Goal: Information Seeking & Learning: Learn about a topic

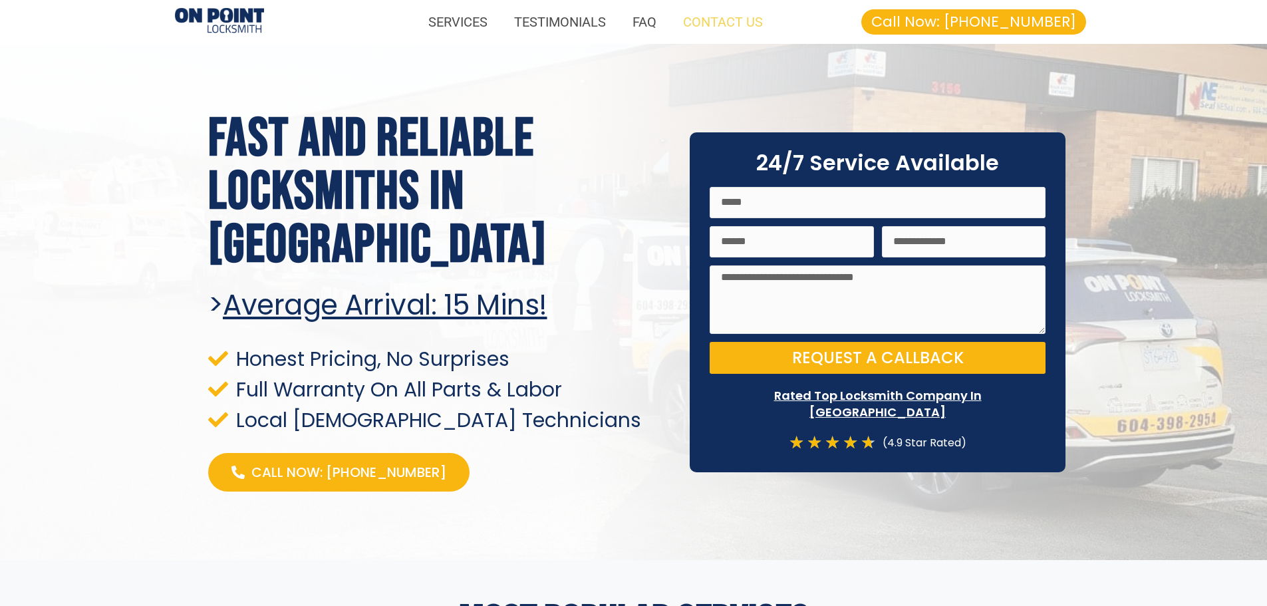
click at [769, 23] on link "CONTACT US" at bounding box center [723, 22] width 106 height 31
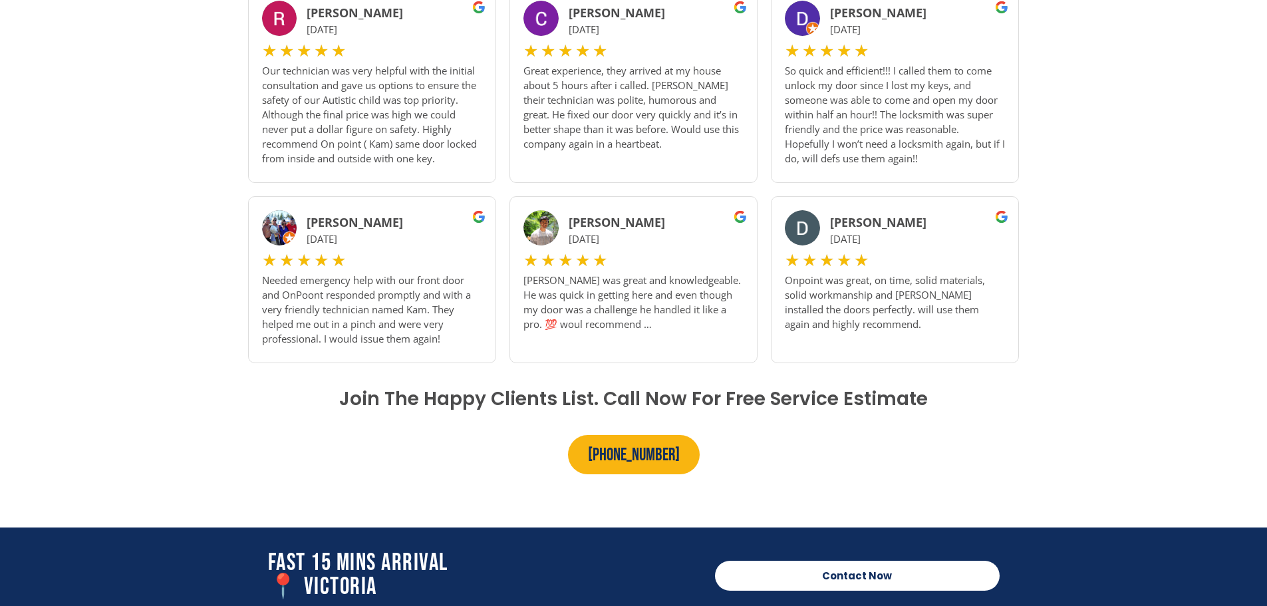
scroll to position [930, 0]
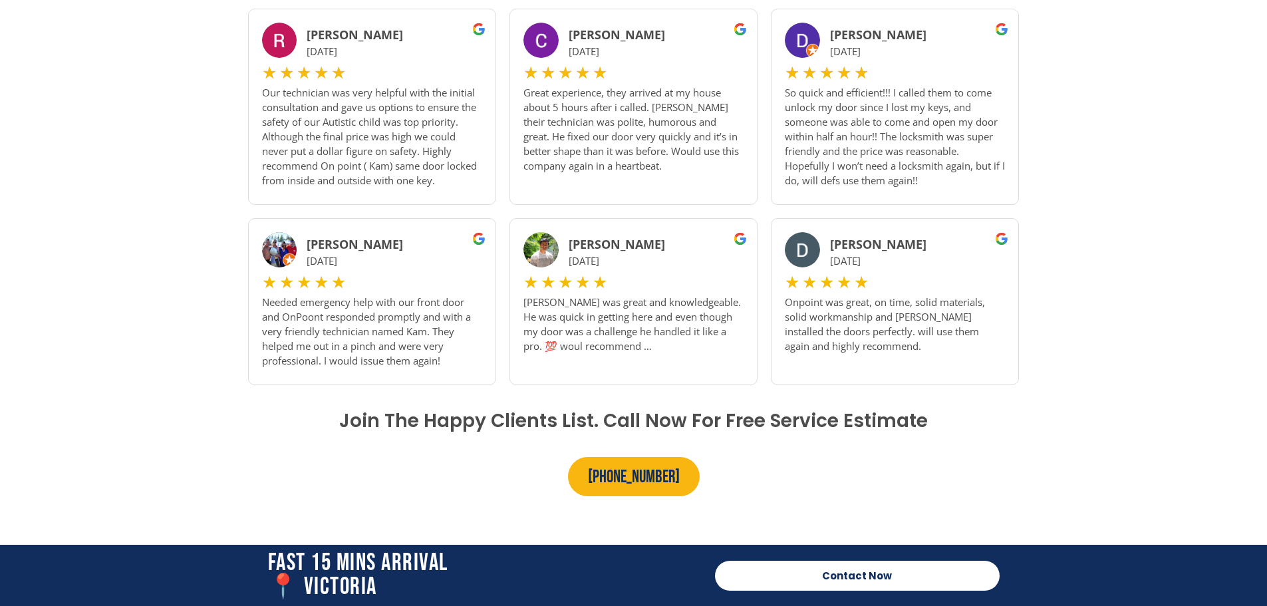
click at [146, 434] on section "Testimonials 15+ Years Of Experience Fast. Reliable. Experienced. Dean M ★ ★ ★ …" at bounding box center [633, 179] width 1267 height 740
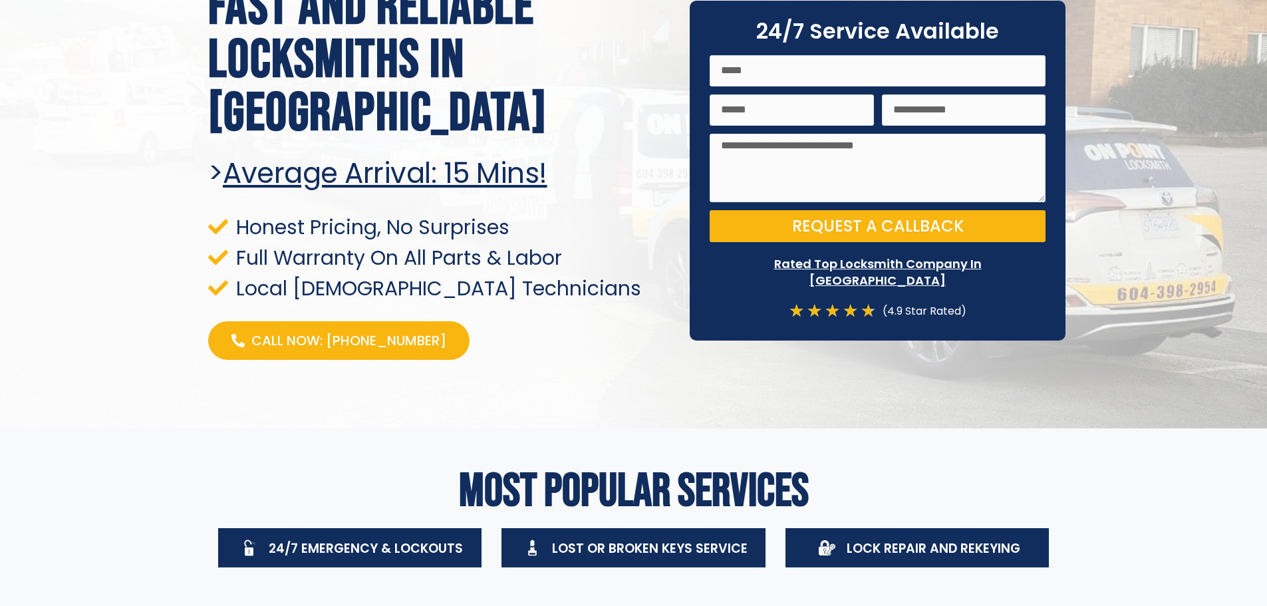
scroll to position [65, 0]
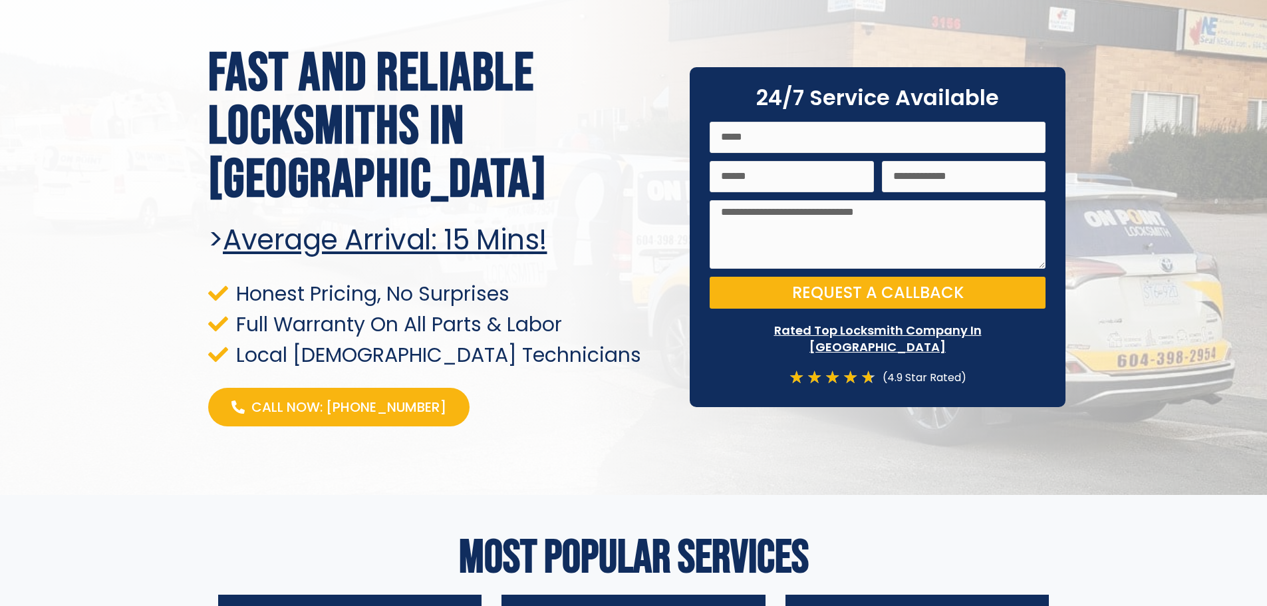
click at [885, 374] on div "(4.9 Star Rated)" at bounding box center [921, 378] width 90 height 18
click at [820, 375] on icon "★" at bounding box center [814, 378] width 15 height 18
drag, startPoint x: 782, startPoint y: 370, endPoint x: 967, endPoint y: 370, distance: 184.9
click at [967, 370] on div "24/7 Service Available Name Email Tel Message" at bounding box center [878, 237] width 376 height 340
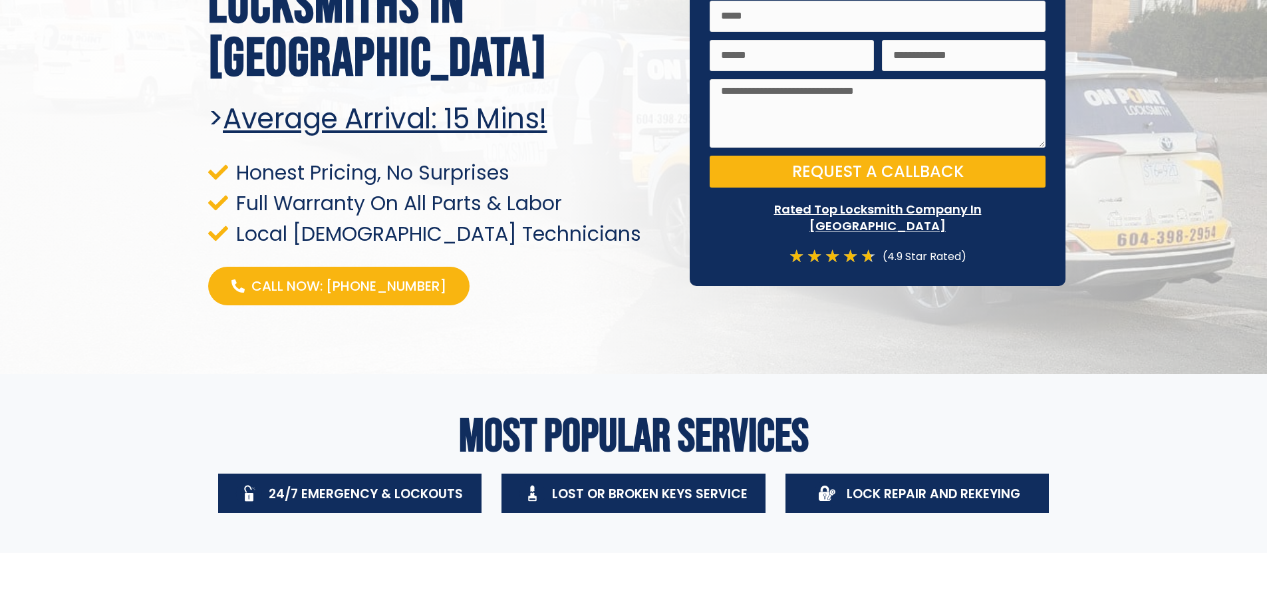
scroll to position [0, 0]
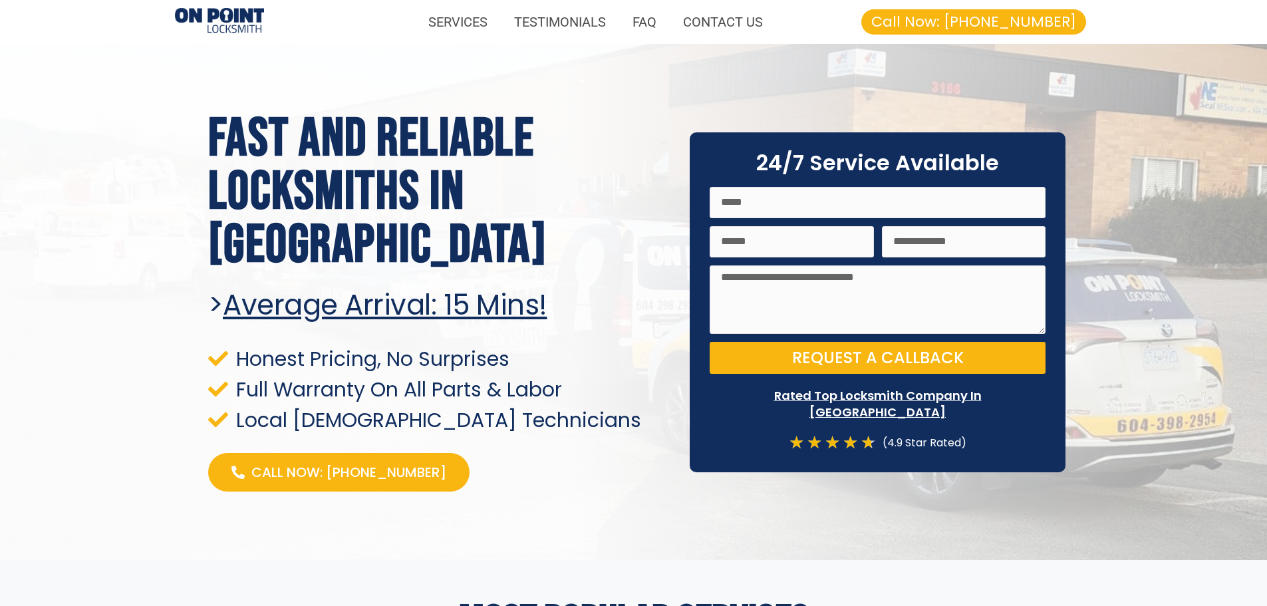
click at [433, 40] on div "SERVICES TESTIMONIALS FAQ CONTACT US SERVICES TESTIMONIALS FAQ CONTACT US" at bounding box center [527, 22] width 512 height 44
click at [649, 25] on link "FAQ" at bounding box center [644, 22] width 51 height 31
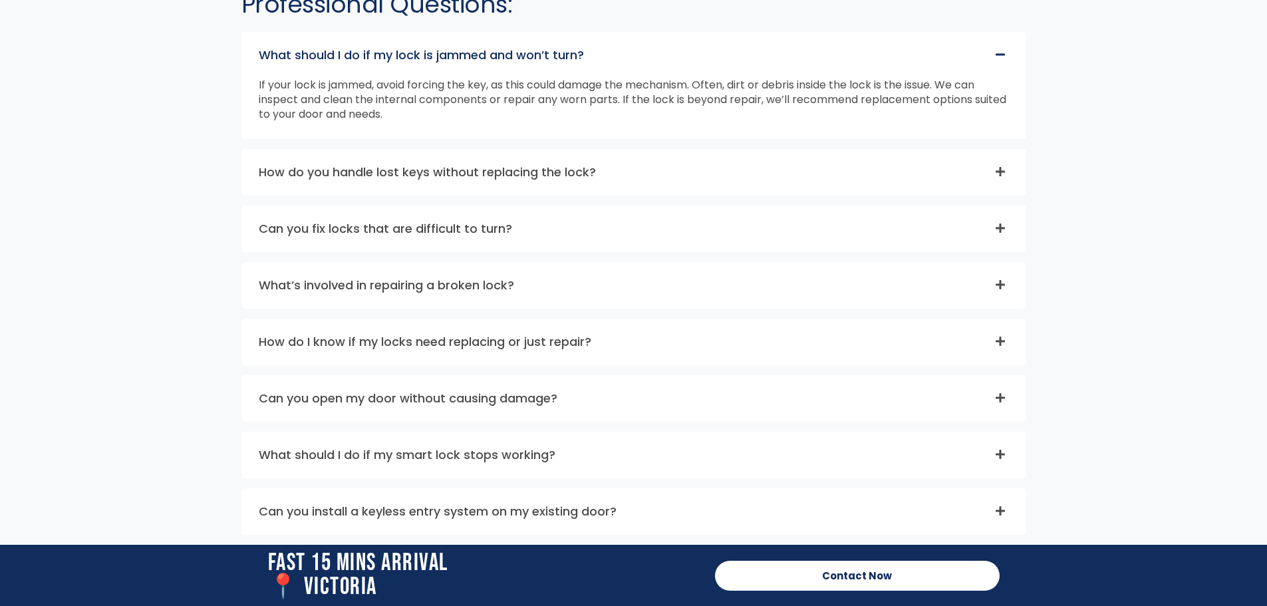
scroll to position [3653, 0]
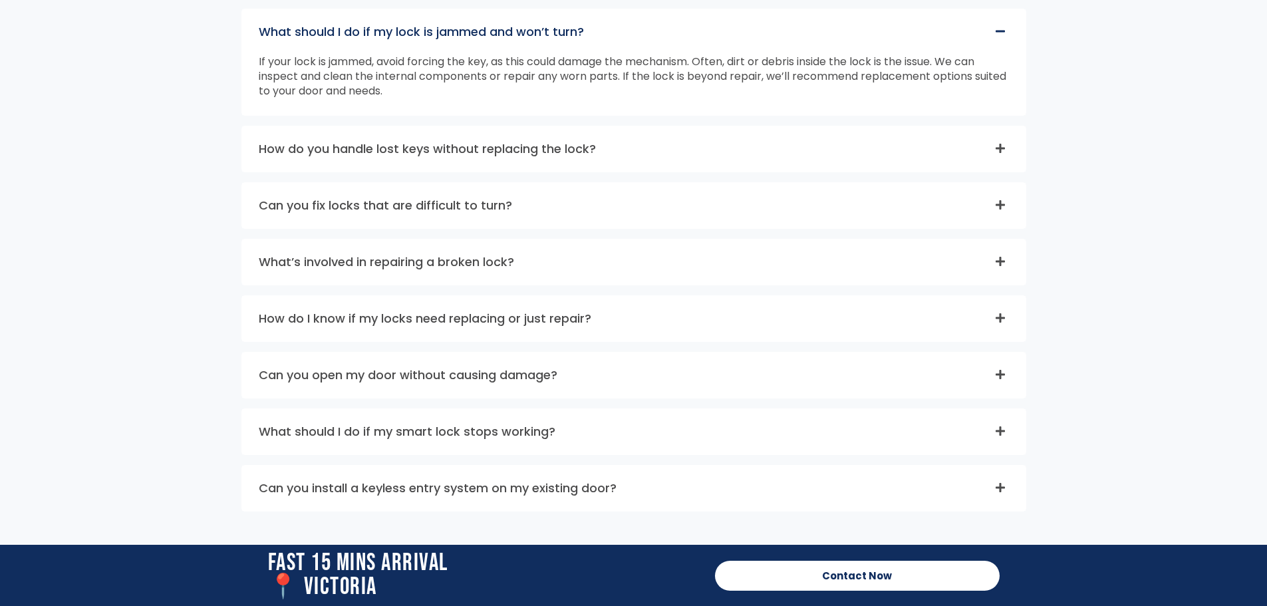
click at [647, 30] on div "What should I do if my lock is jammed and won’t turn?" at bounding box center [634, 31] width 784 height 45
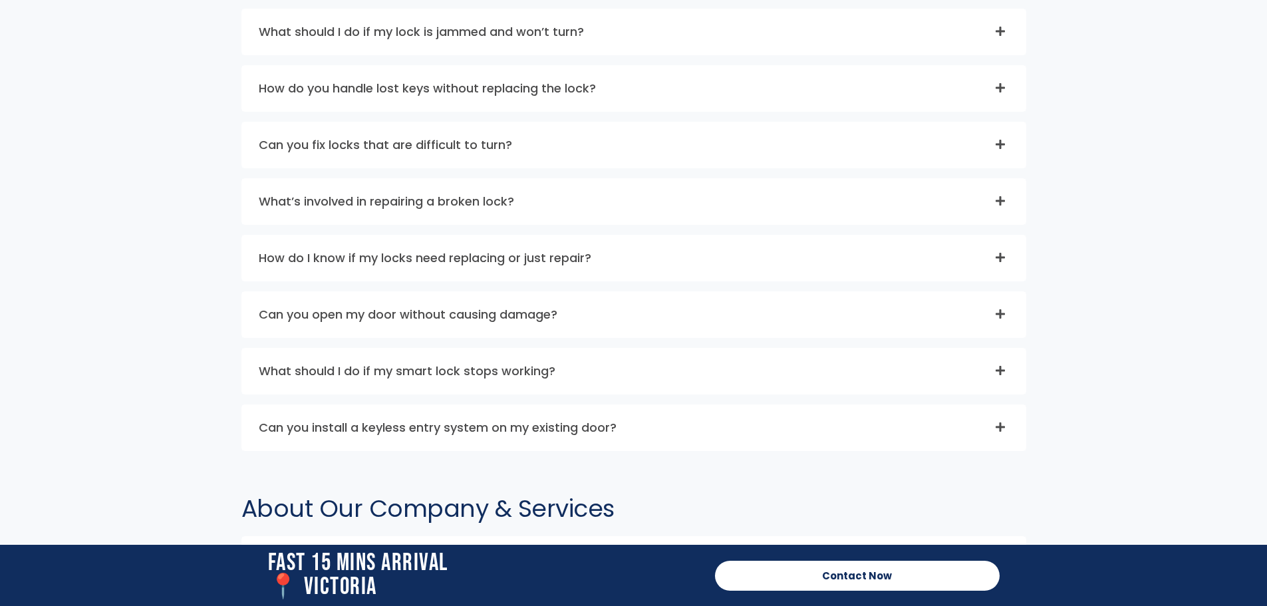
click at [647, 30] on div "What should I do if my lock is jammed and won’t turn?" at bounding box center [634, 31] width 784 height 45
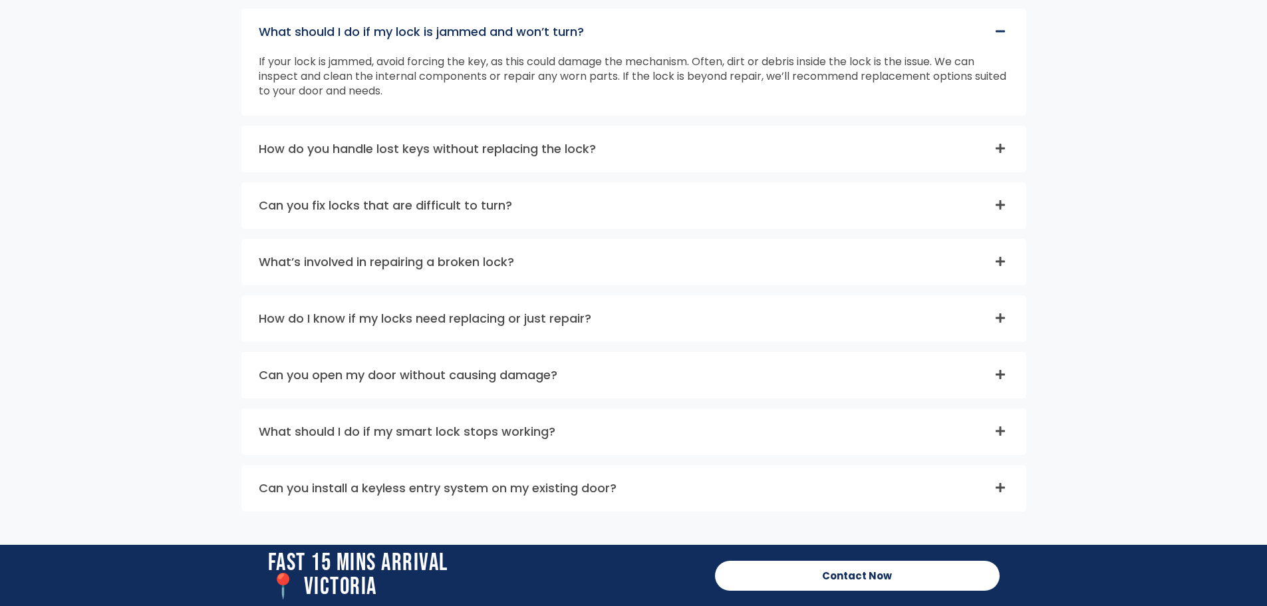
click at [607, 166] on div "How do you handle lost keys without replacing the lock?" at bounding box center [634, 148] width 784 height 45
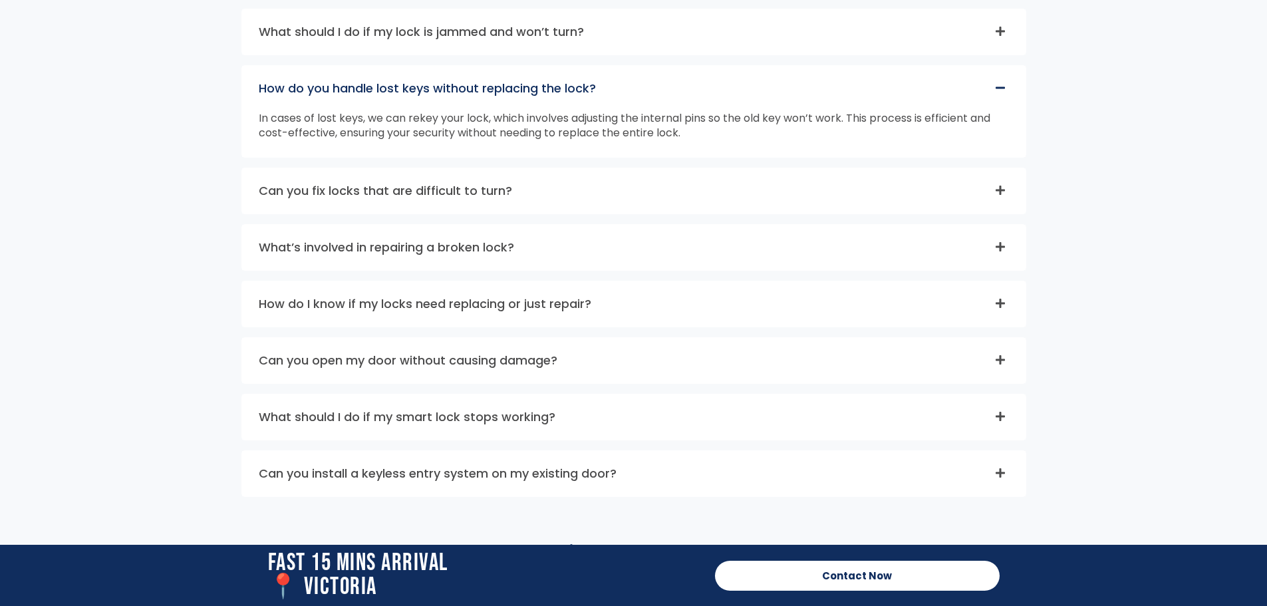
click at [606, 166] on div "What should I do if my lock is jammed and won’t turn? If your lock is jammed, a…" at bounding box center [633, 253] width 785 height 488
click at [601, 176] on div "Can you fix locks that are difficult to turn?" at bounding box center [634, 190] width 784 height 45
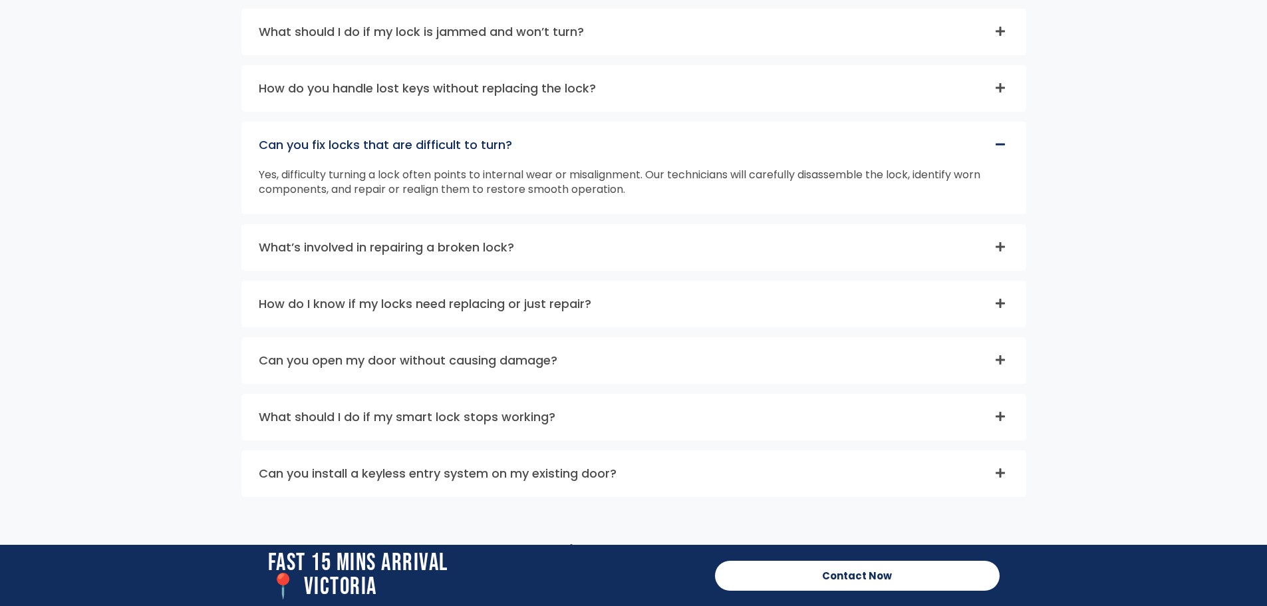
click at [572, 233] on div "What’s involved in repairing a broken lock?" at bounding box center [634, 247] width 784 height 45
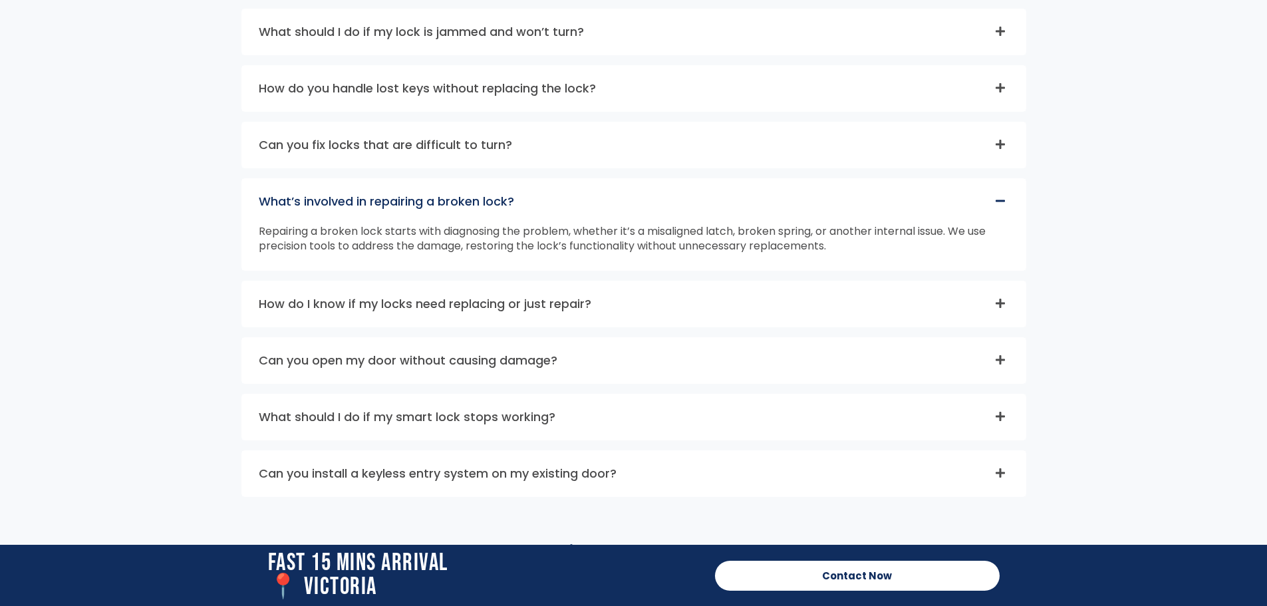
click at [595, 303] on div "How do I know if my locks need replacing or just repair?" at bounding box center [634, 303] width 784 height 45
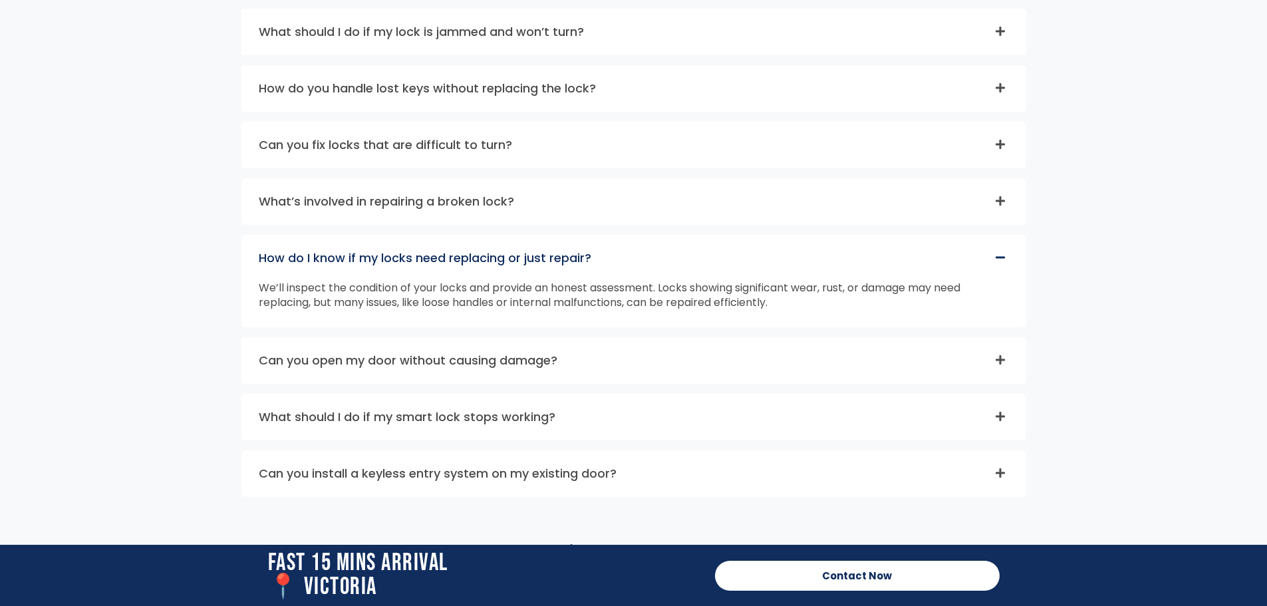
click at [578, 355] on div "Can you open my door without causing damage?" at bounding box center [634, 360] width 784 height 45
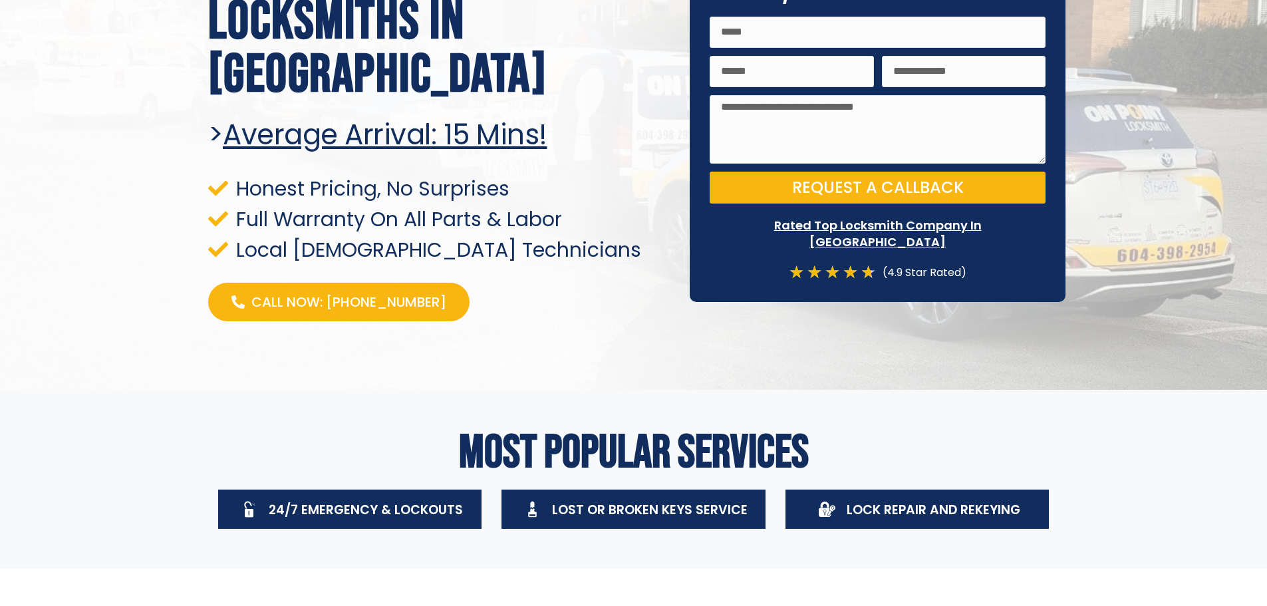
scroll to position [133, 0]
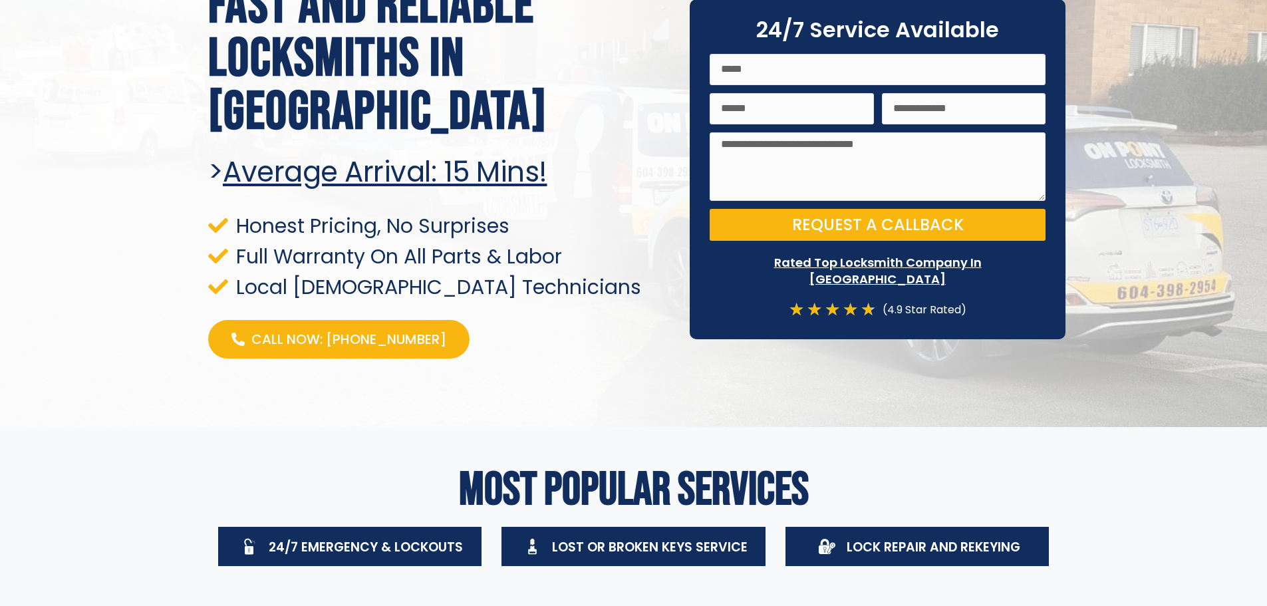
click at [824, 269] on p "Rated Top Locksmith Company In Victoria" at bounding box center [878, 270] width 336 height 33
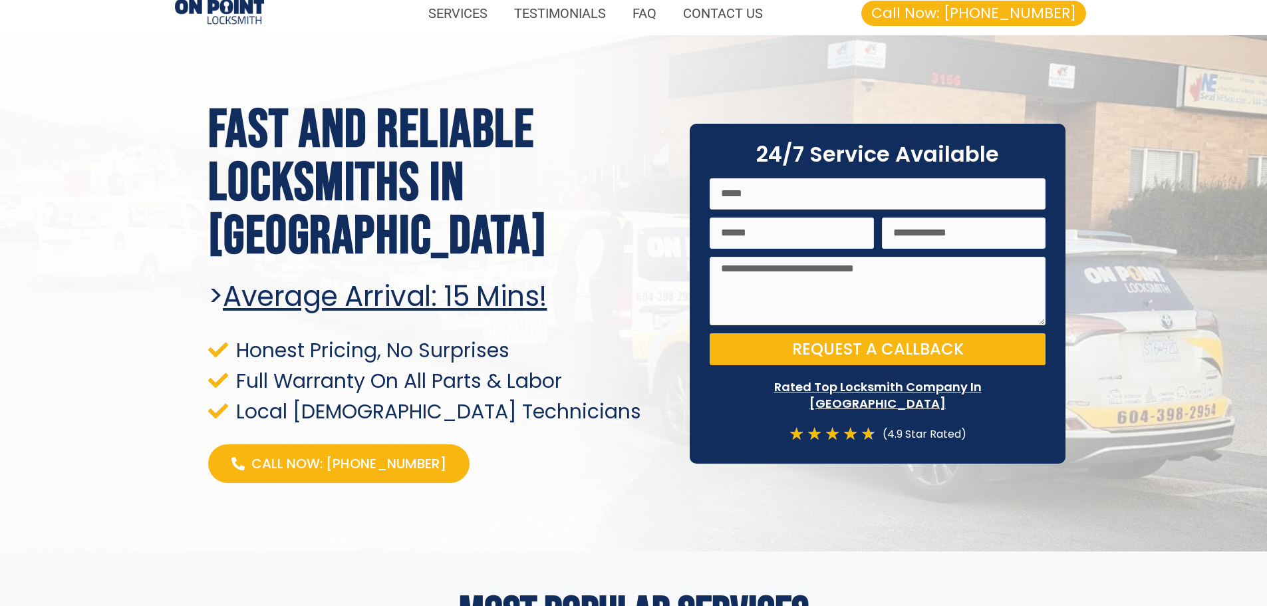
scroll to position [0, 0]
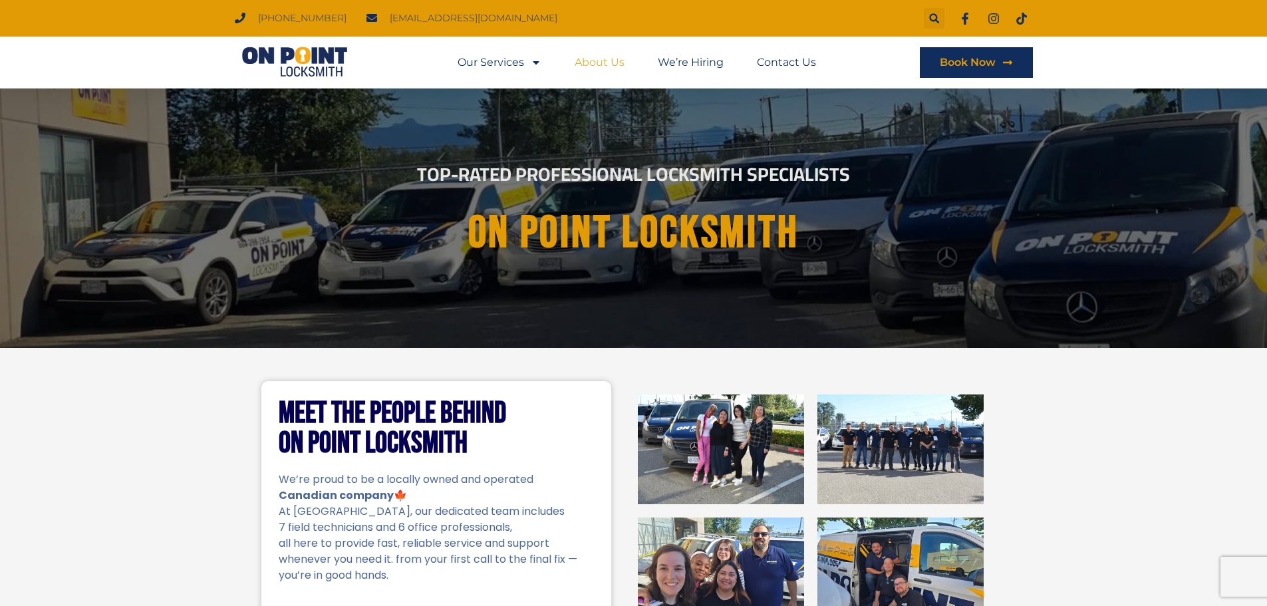
click at [603, 69] on link "About Us" at bounding box center [600, 62] width 50 height 31
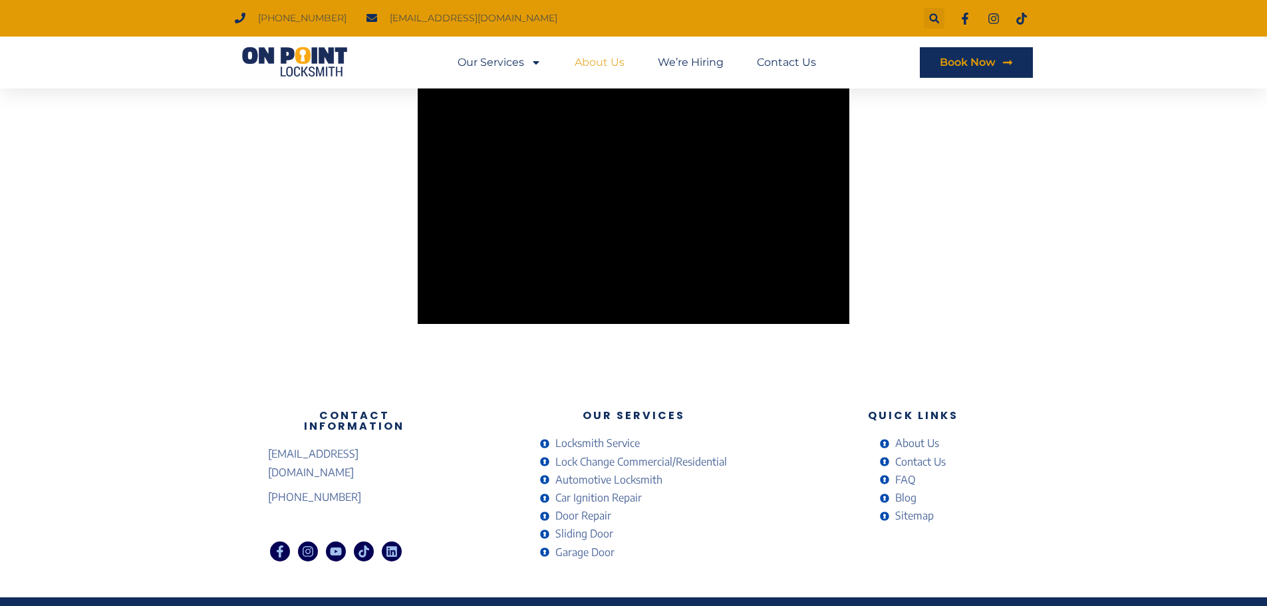
scroll to position [2312, 0]
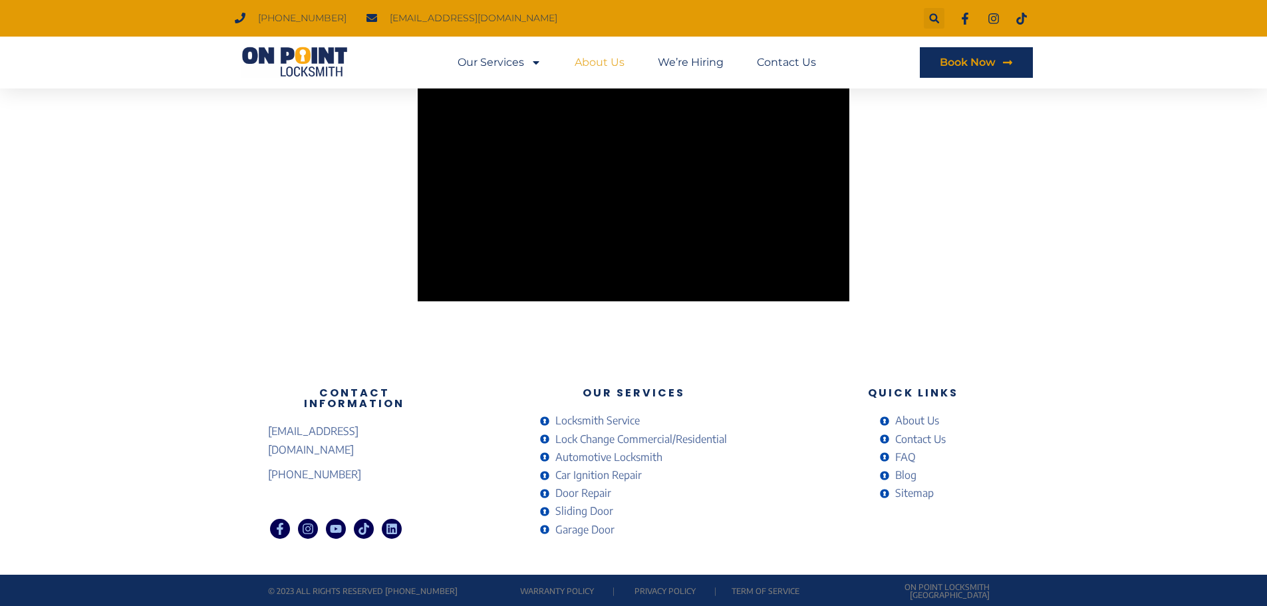
click at [583, 581] on div "Warranty Policy" at bounding box center [557, 591] width 91 height 21
click at [583, 588] on link "Warranty Policy" at bounding box center [557, 591] width 74 height 10
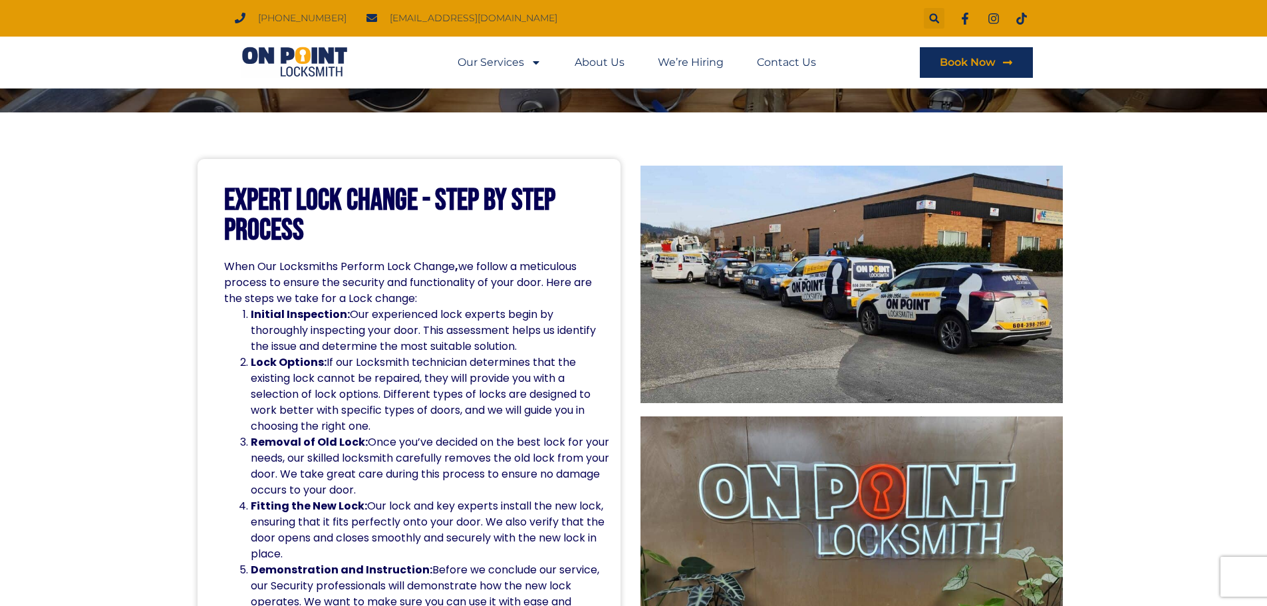
scroll to position [200, 0]
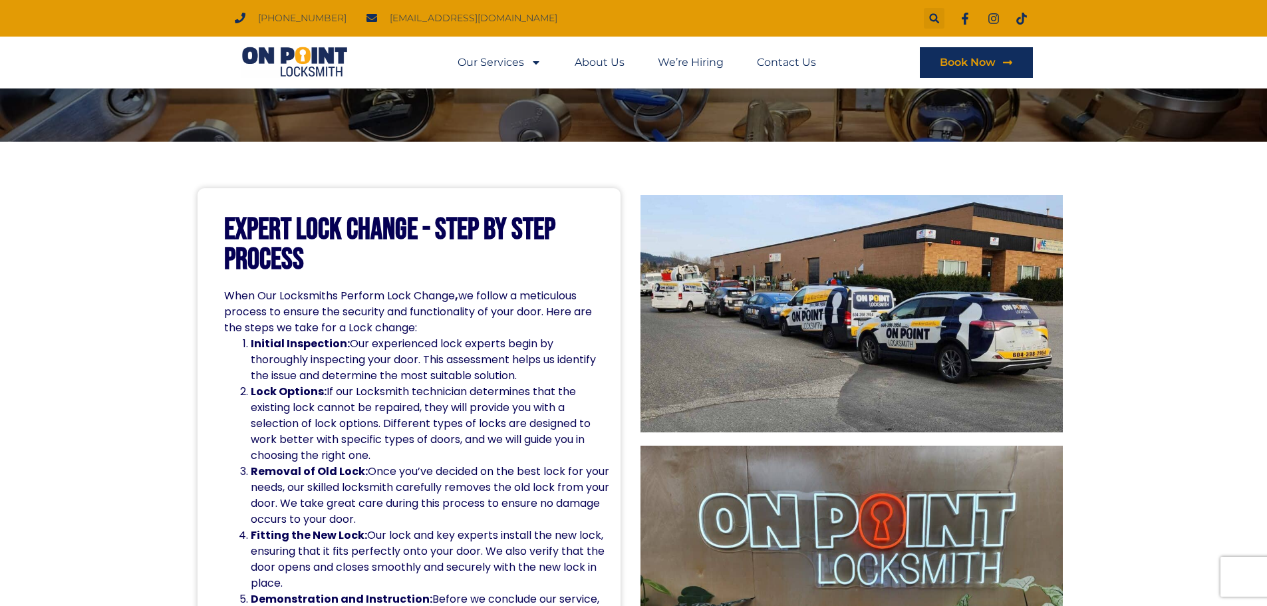
click at [736, 353] on img at bounding box center [852, 313] width 423 height 237
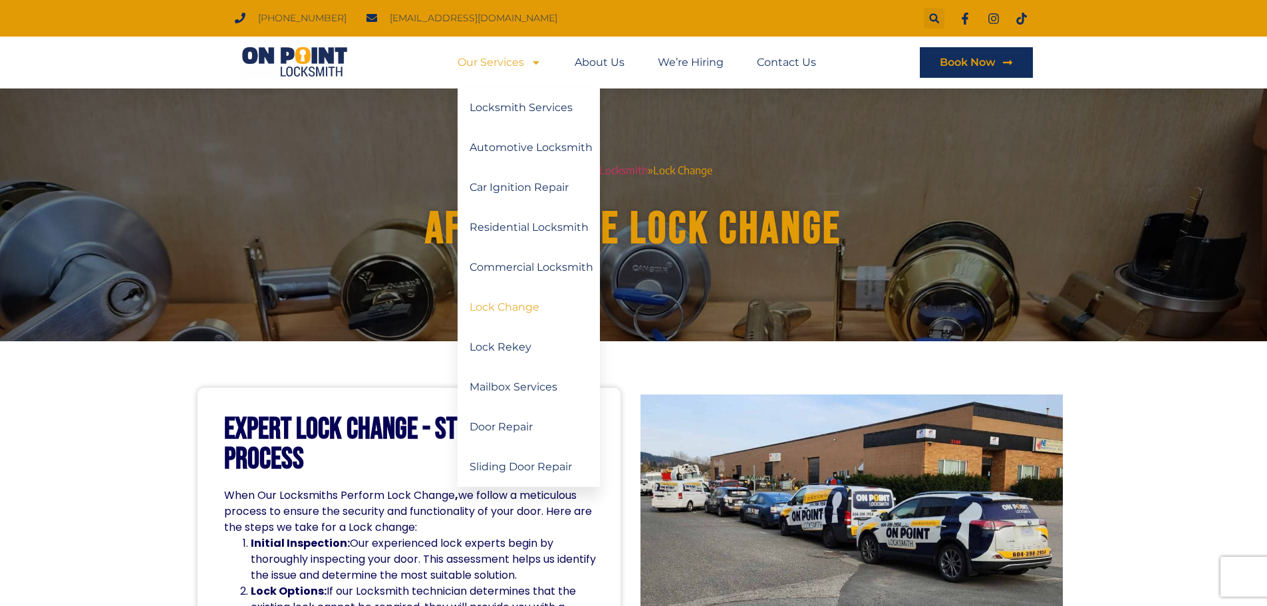
click at [520, 66] on link "Our Services" at bounding box center [500, 62] width 84 height 31
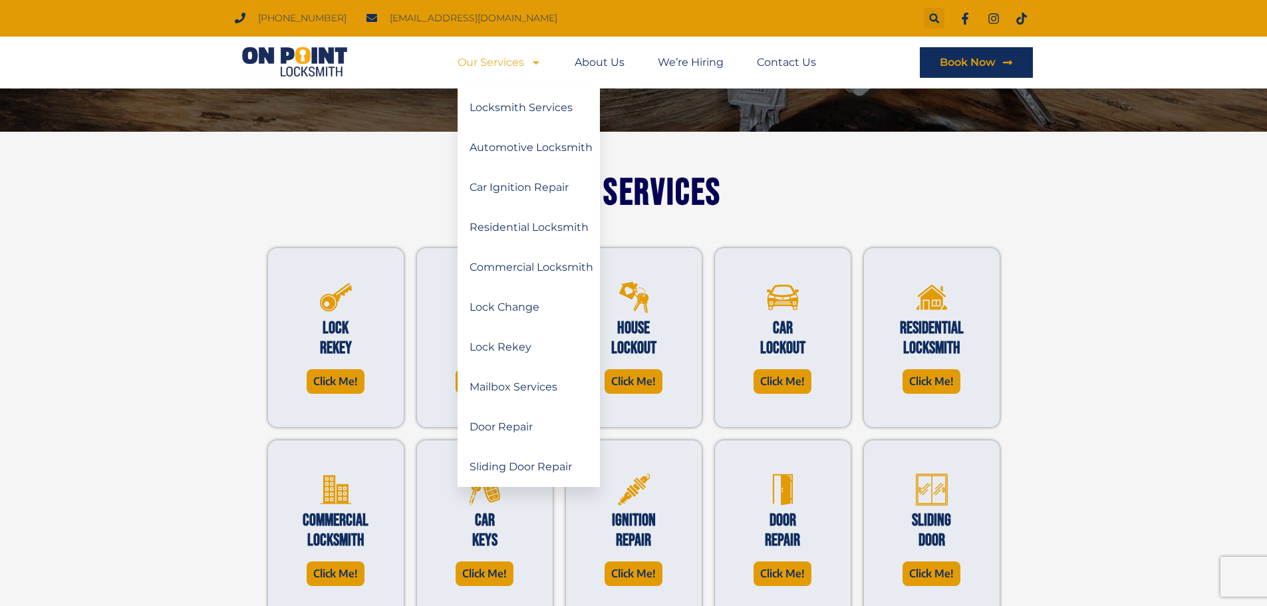
scroll to position [266, 0]
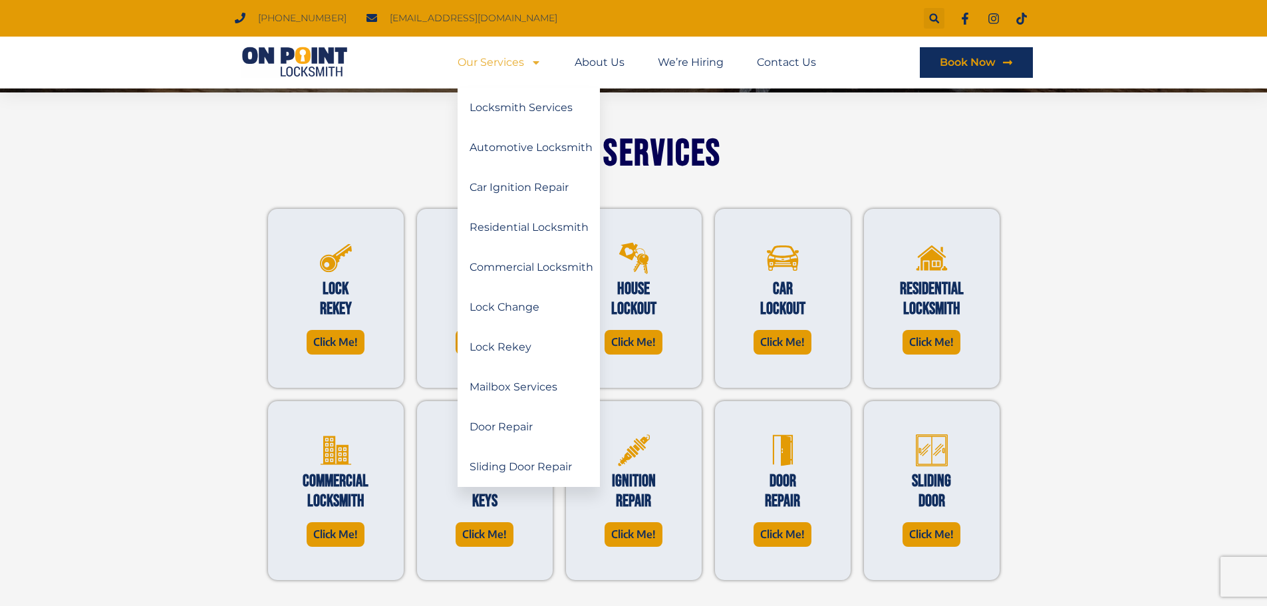
click at [853, 361] on div "Car Lockout Click Me!" at bounding box center [782, 298] width 149 height 192
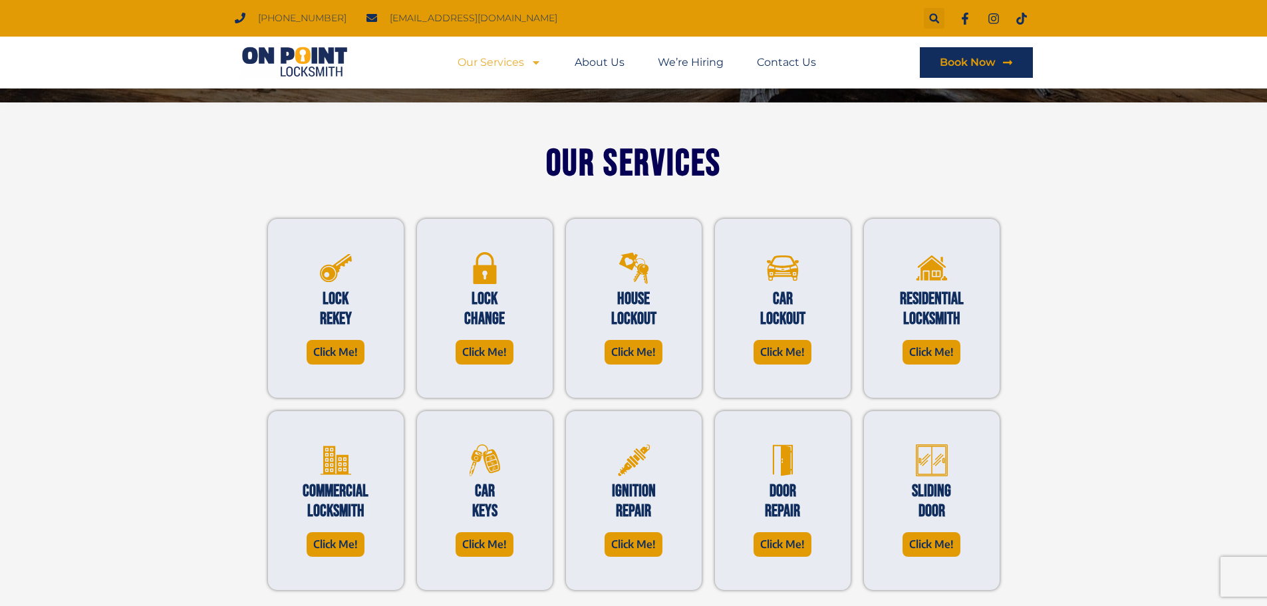
scroll to position [0, 0]
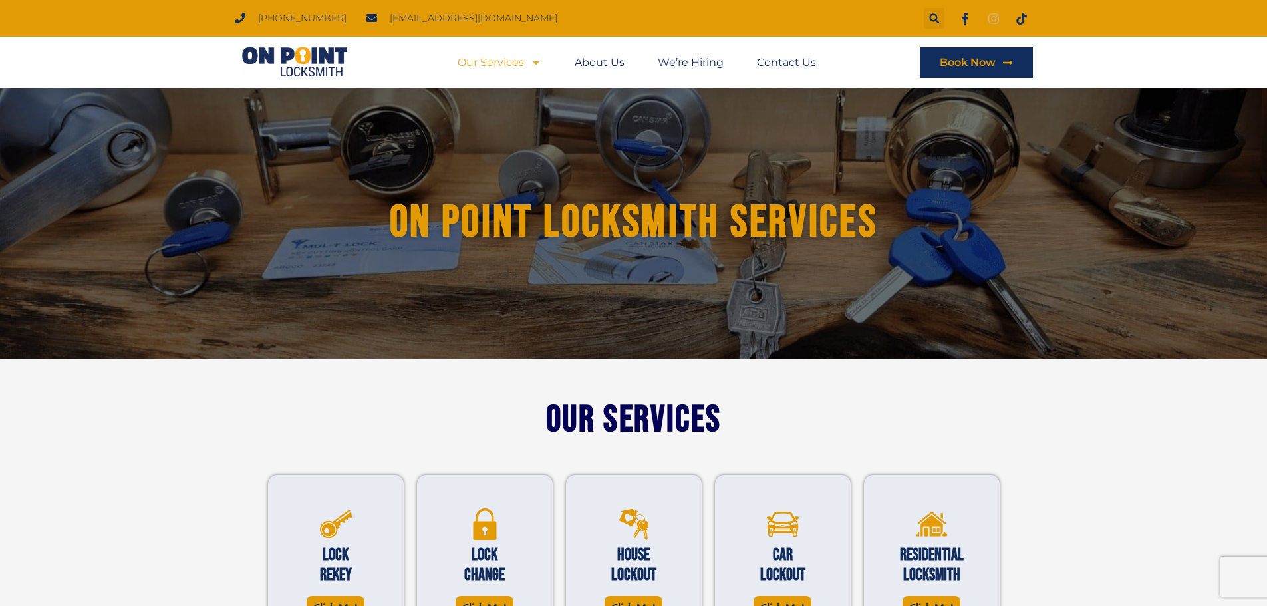
click at [992, 15] on icon at bounding box center [994, 19] width 12 height 12
